Goal: Transaction & Acquisition: Purchase product/service

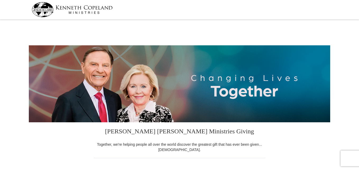
select select "AL"
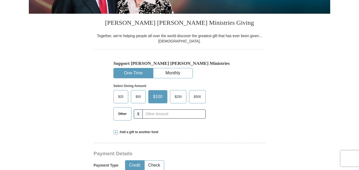
scroll to position [113, 0]
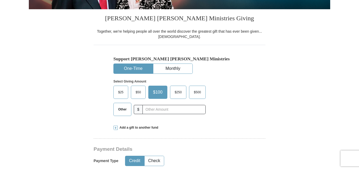
click at [127, 67] on button "One-Time" at bounding box center [133, 69] width 39 height 10
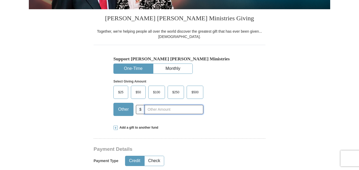
click at [186, 109] on input "text" at bounding box center [174, 109] width 59 height 9
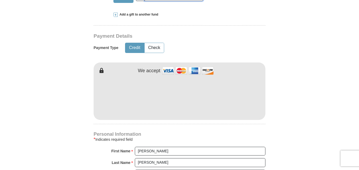
scroll to position [237, 0]
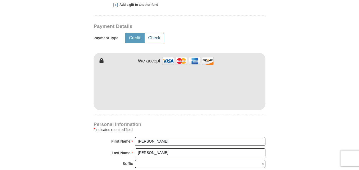
type input "390.00"
click at [154, 36] on button "Check" at bounding box center [154, 38] width 19 height 10
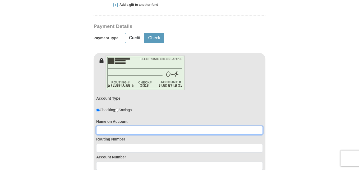
click at [172, 129] on input at bounding box center [179, 130] width 166 height 9
type input "Michelle Avery"
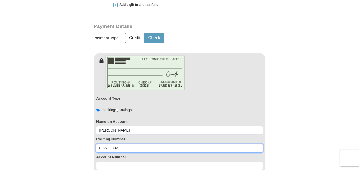
type input "062201892"
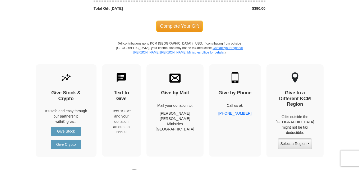
scroll to position [585, 0]
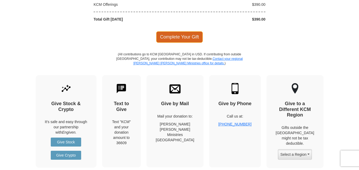
type input "432287794"
click at [193, 35] on span "Complete Your Gift" at bounding box center [179, 36] width 47 height 11
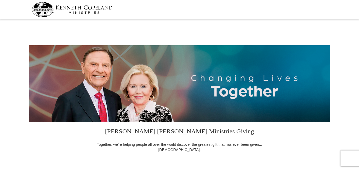
select select "AL"
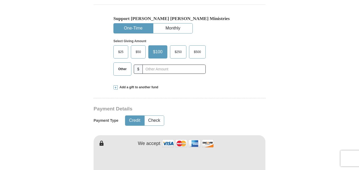
scroll to position [155, 0]
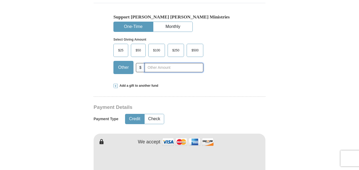
click at [170, 68] on input "text" at bounding box center [174, 67] width 59 height 9
type input "80.00"
click at [156, 119] on button "Check" at bounding box center [154, 119] width 19 height 10
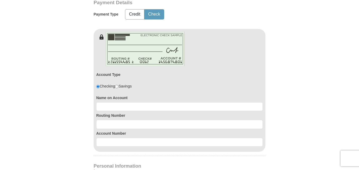
scroll to position [261, 0]
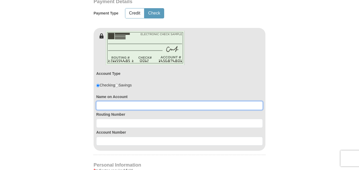
click at [138, 108] on input at bounding box center [179, 105] width 166 height 9
type input "Michelle Avery"
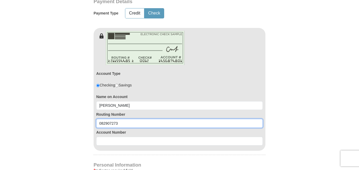
type input "082907273"
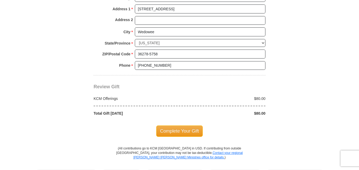
scroll to position [492, 0]
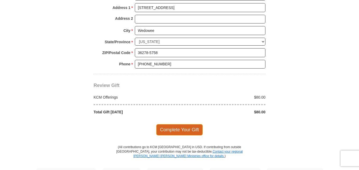
type input "8620083937"
click at [172, 129] on span "Complete Your Gift" at bounding box center [179, 129] width 47 height 11
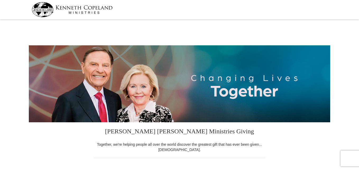
select select "AL"
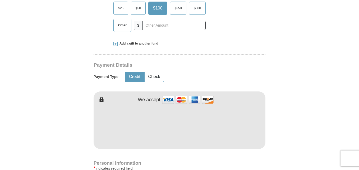
scroll to position [158, 0]
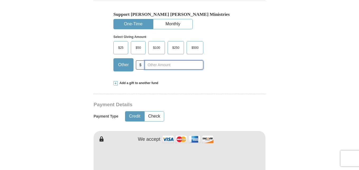
click at [176, 64] on input "text" at bounding box center [174, 65] width 59 height 9
type input "105.00"
click at [154, 117] on button "Check" at bounding box center [154, 117] width 19 height 10
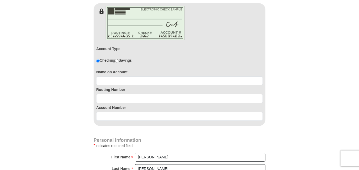
scroll to position [290, 0]
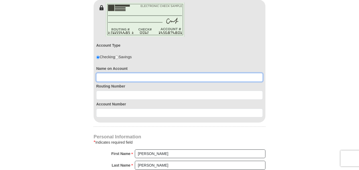
click at [203, 77] on input at bounding box center [179, 77] width 166 height 9
type input "Michelle Avery"
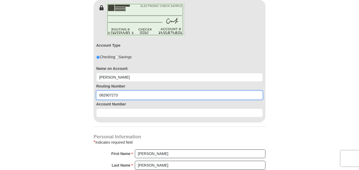
type input "082907273"
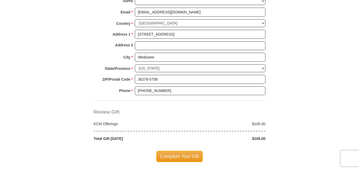
scroll to position [471, 0]
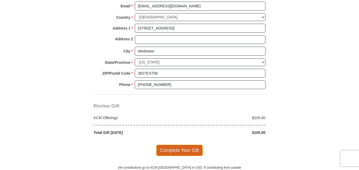
type input "8640025033"
click at [175, 150] on span "Complete Your Gift" at bounding box center [179, 150] width 47 height 11
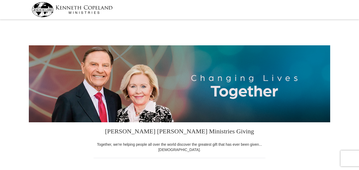
select select "AL"
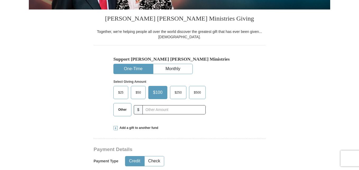
scroll to position [135, 0]
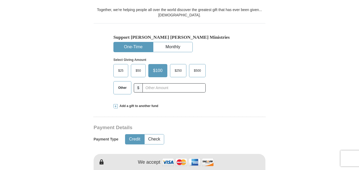
drag, startPoint x: 360, startPoint y: 10, endPoint x: 361, endPoint y: 35, distance: 25.9
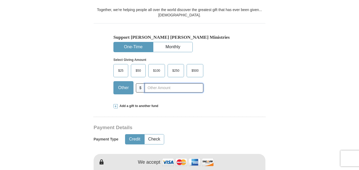
click at [179, 88] on input "text" at bounding box center [174, 88] width 59 height 9
type input "60.00"
click at [157, 138] on button "Check" at bounding box center [154, 140] width 19 height 10
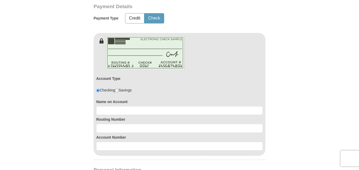
scroll to position [285, 0]
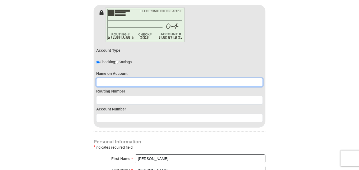
click at [141, 82] on input at bounding box center [179, 82] width 166 height 9
type input "Michelle Avery"
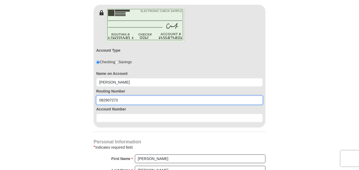
type input "082907273"
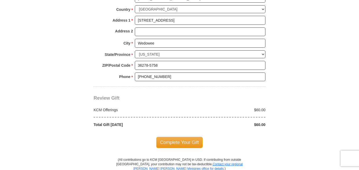
scroll to position [494, 0]
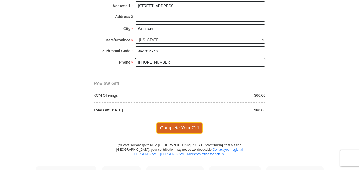
type input "8620083937"
click at [180, 124] on span "Complete Your Gift" at bounding box center [179, 128] width 47 height 11
